Goal: Information Seeking & Learning: Compare options

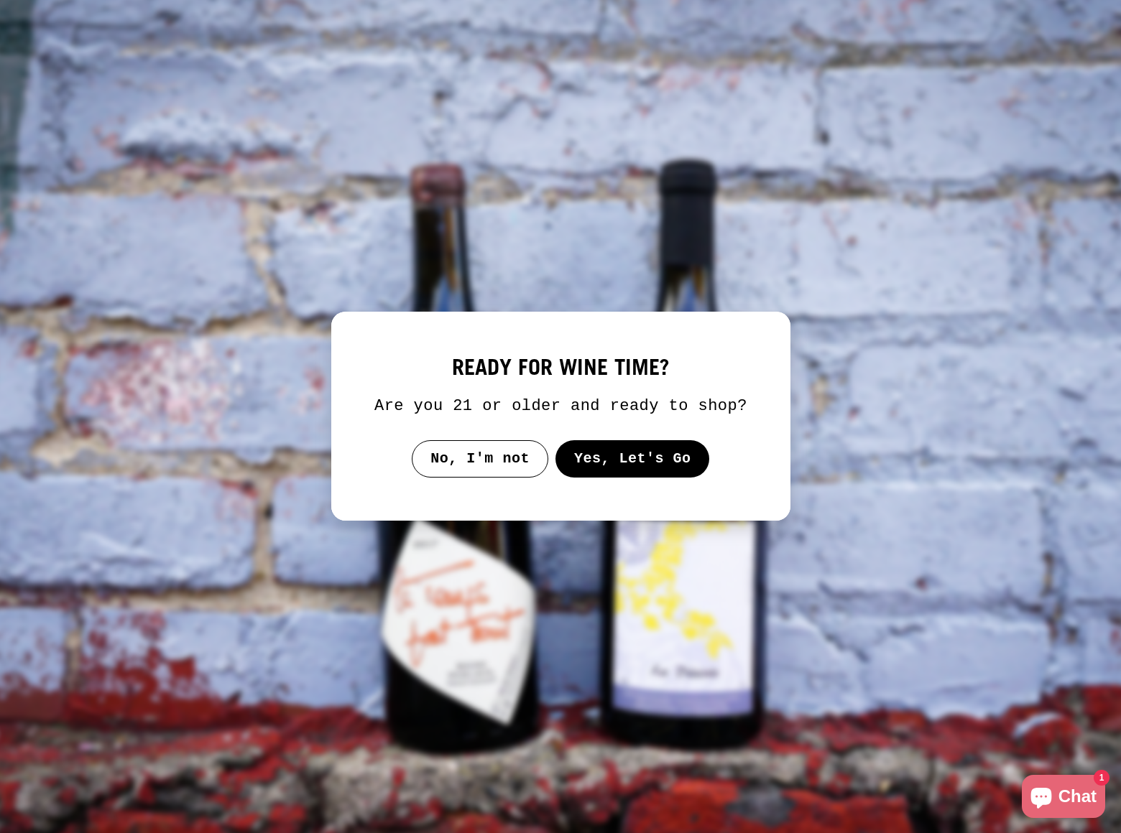
scroll to position [6836, 0]
select select "******"
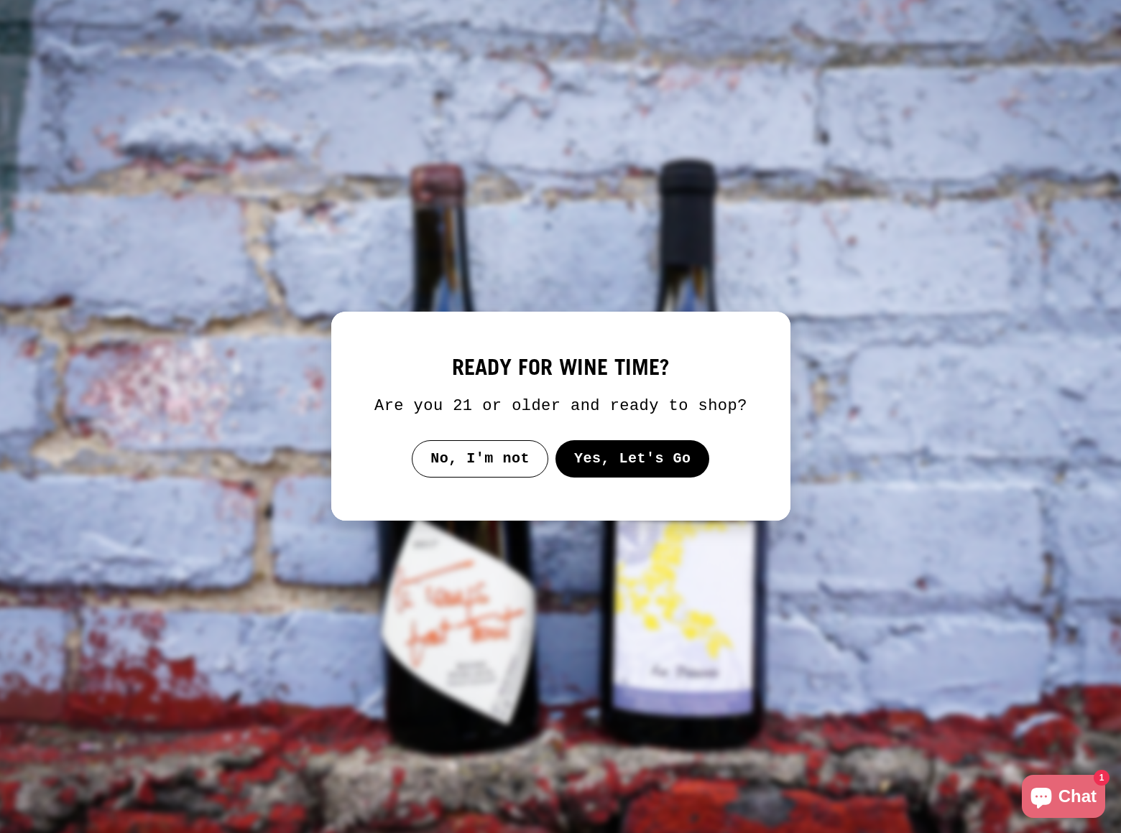
scroll to position [2759, 0]
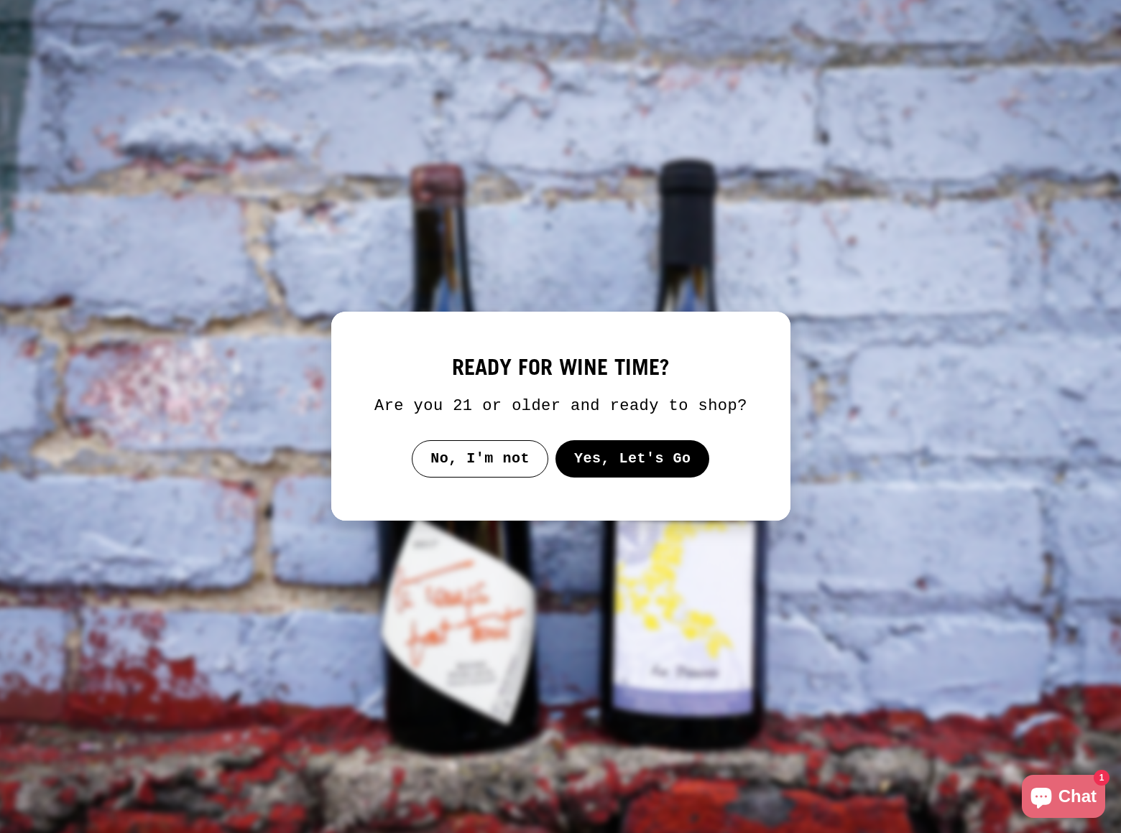
scroll to position [2855, 0]
